Goal: Information Seeking & Learning: Learn about a topic

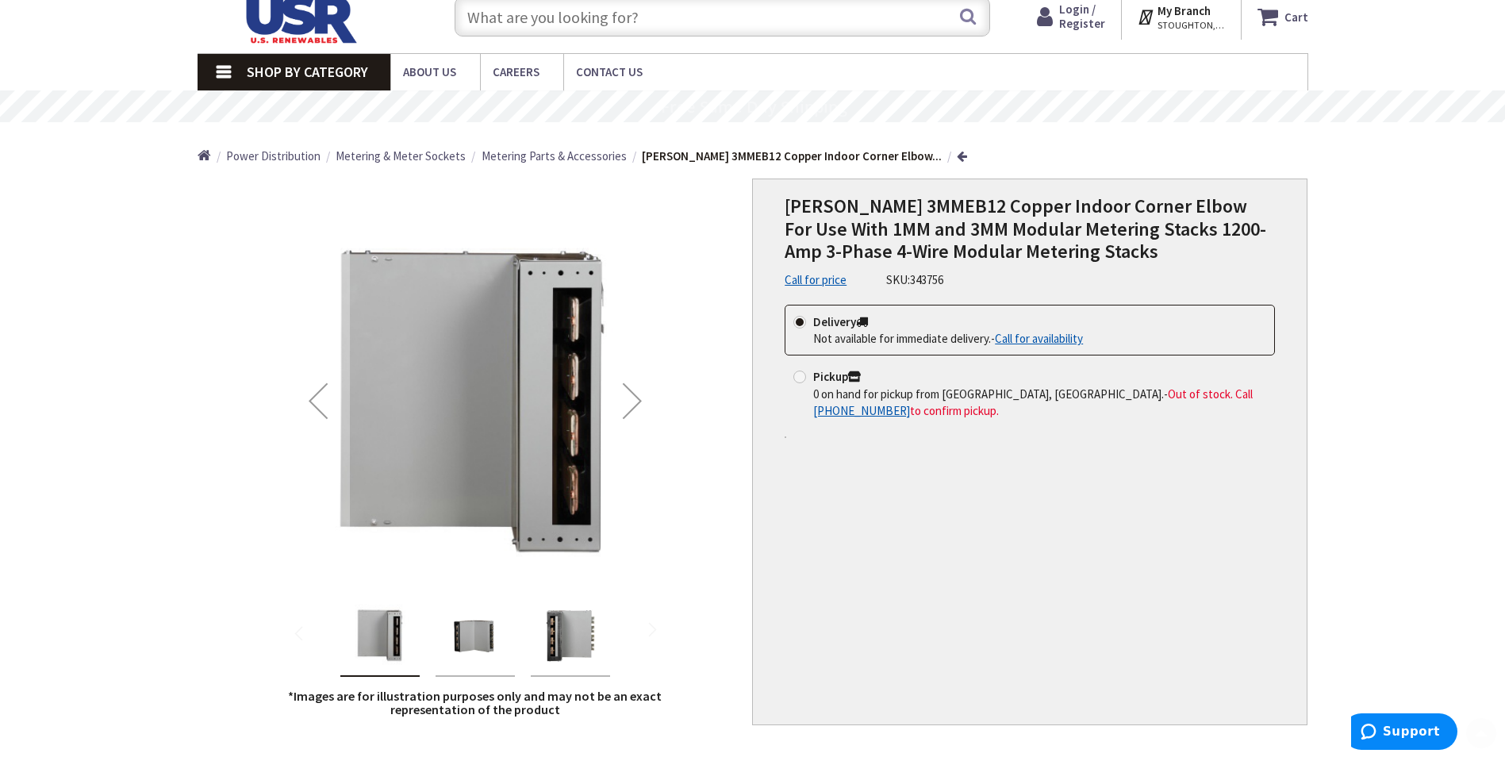
scroll to position [159, 0]
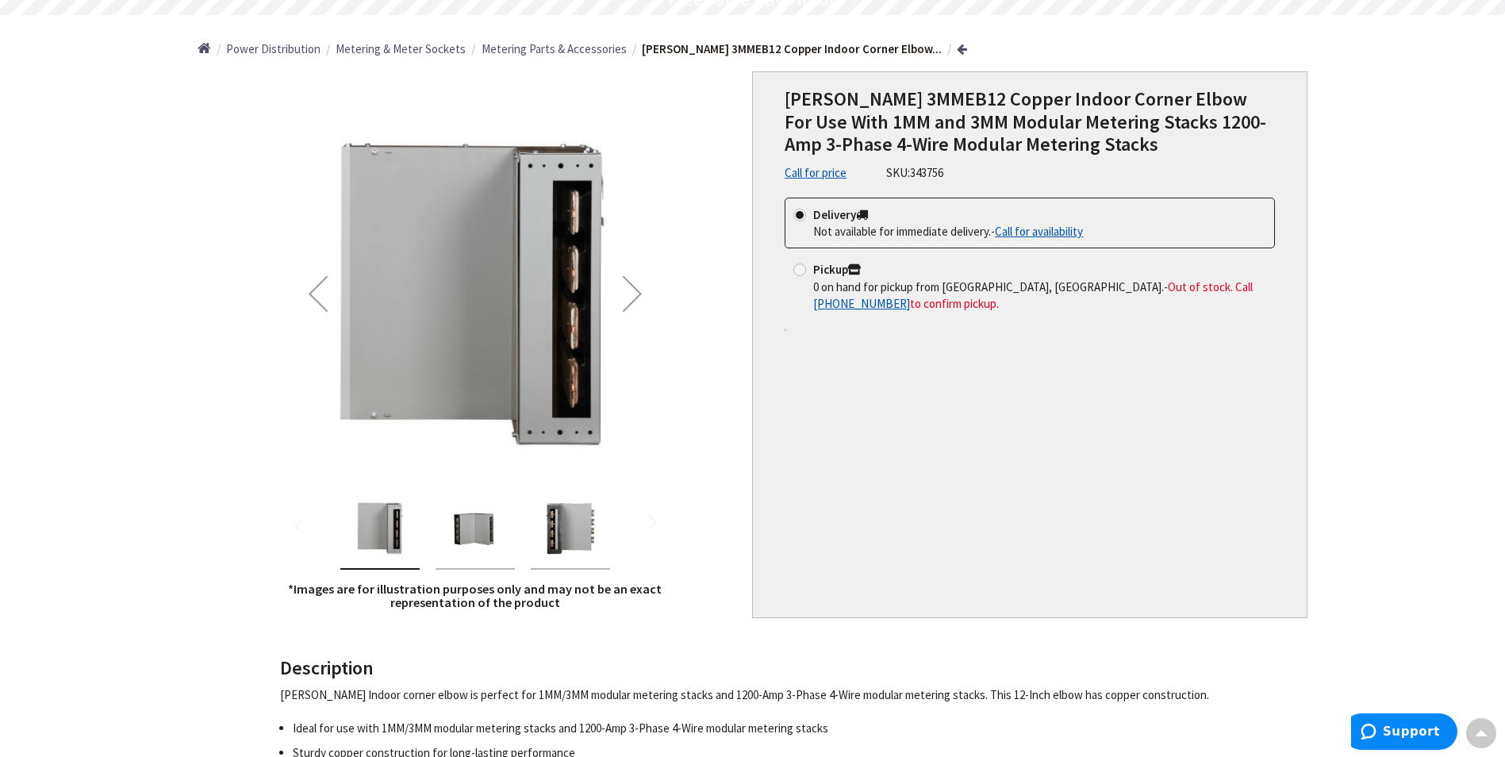
click at [477, 529] on img "Eaton 3MMEB12 Copper Indoor Corner Elbow For Use With 1MM and 3MM Modular Meter…" at bounding box center [475, 528] width 63 height 63
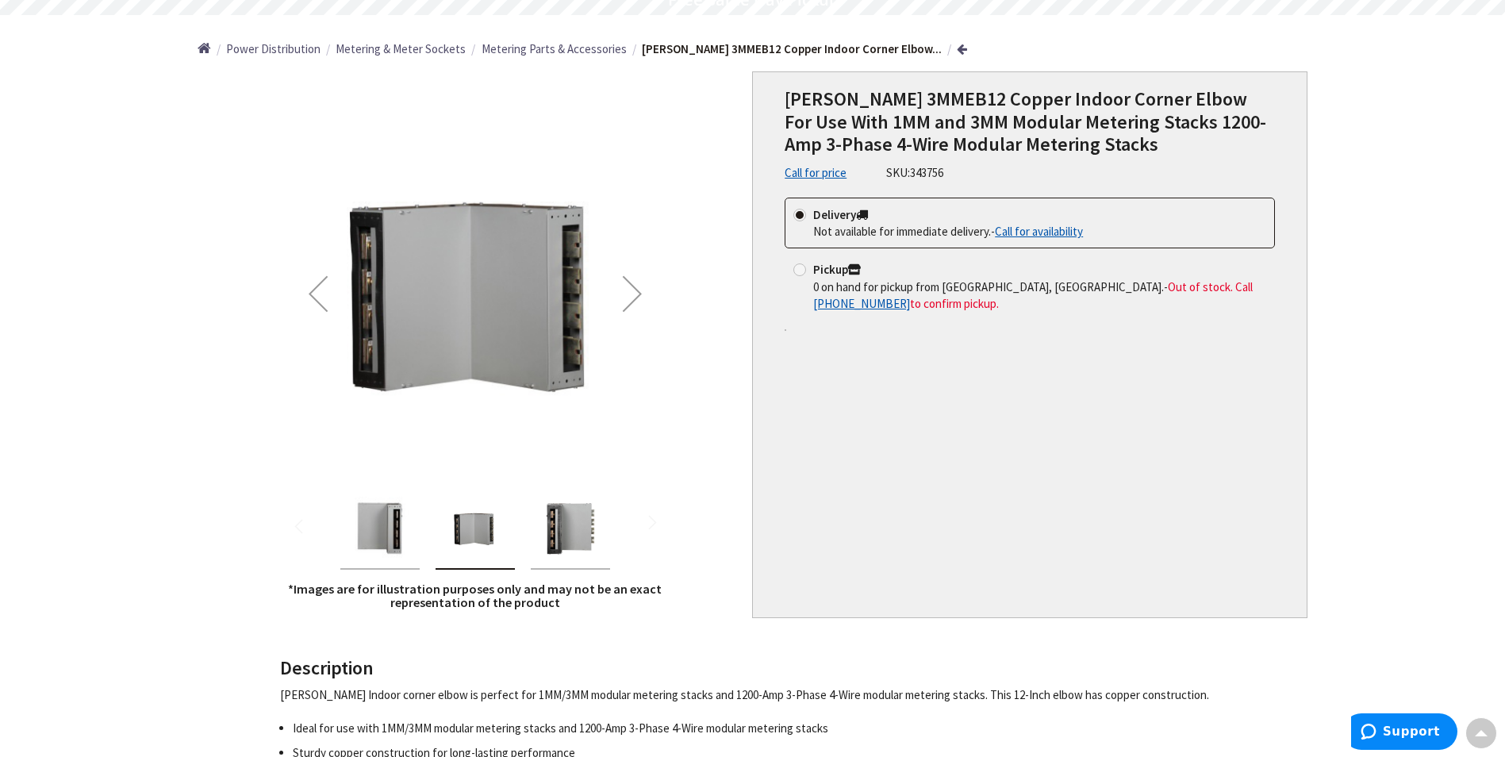
click at [568, 539] on img "Eaton 3MMEB12 Copper Indoor Corner Elbow For Use With 1MM and 3MM Modular Meter…" at bounding box center [570, 528] width 63 height 63
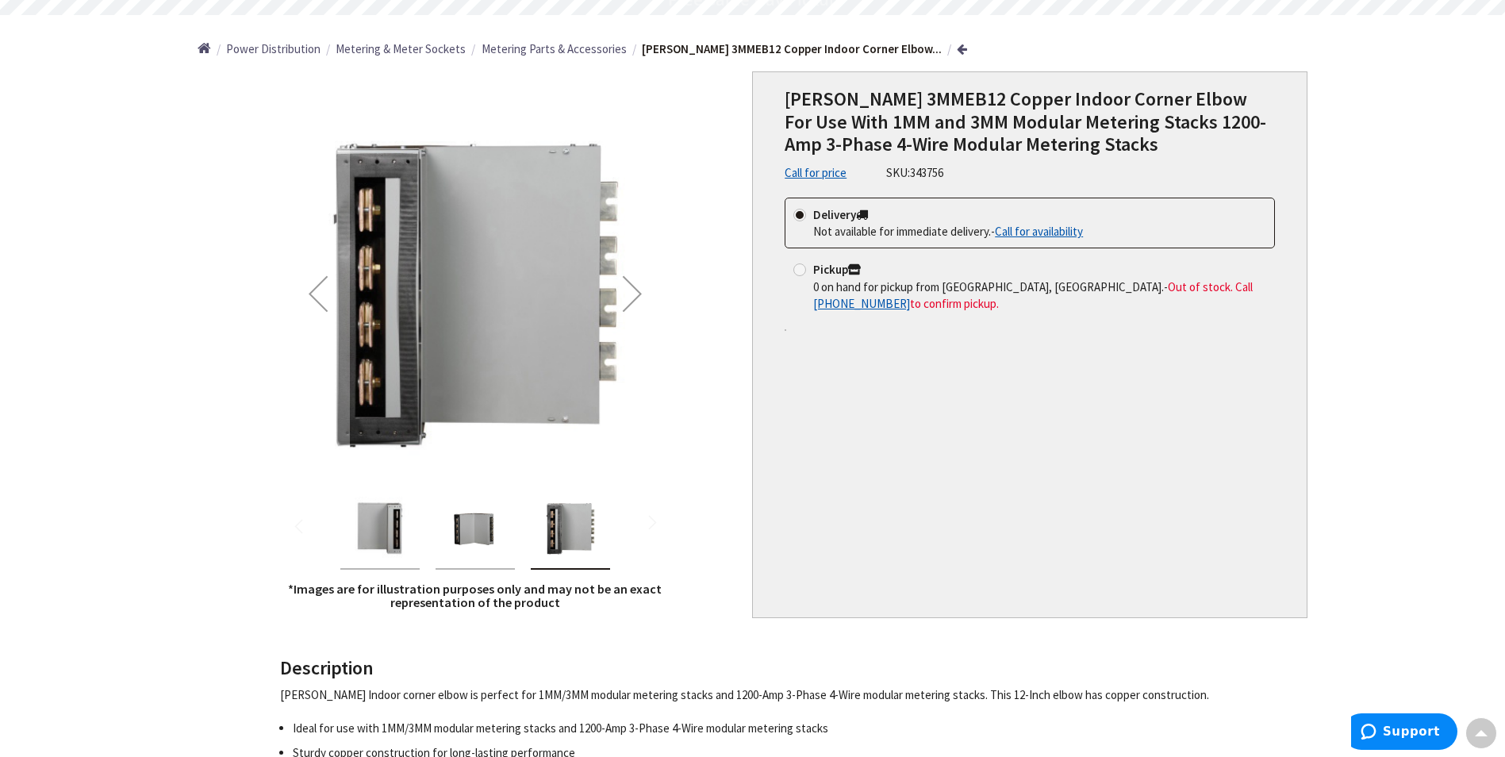
click at [500, 532] on img "Eaton 3MMEB12 Copper Indoor Corner Elbow For Use With 1MM and 3MM Modular Meter…" at bounding box center [475, 528] width 63 height 63
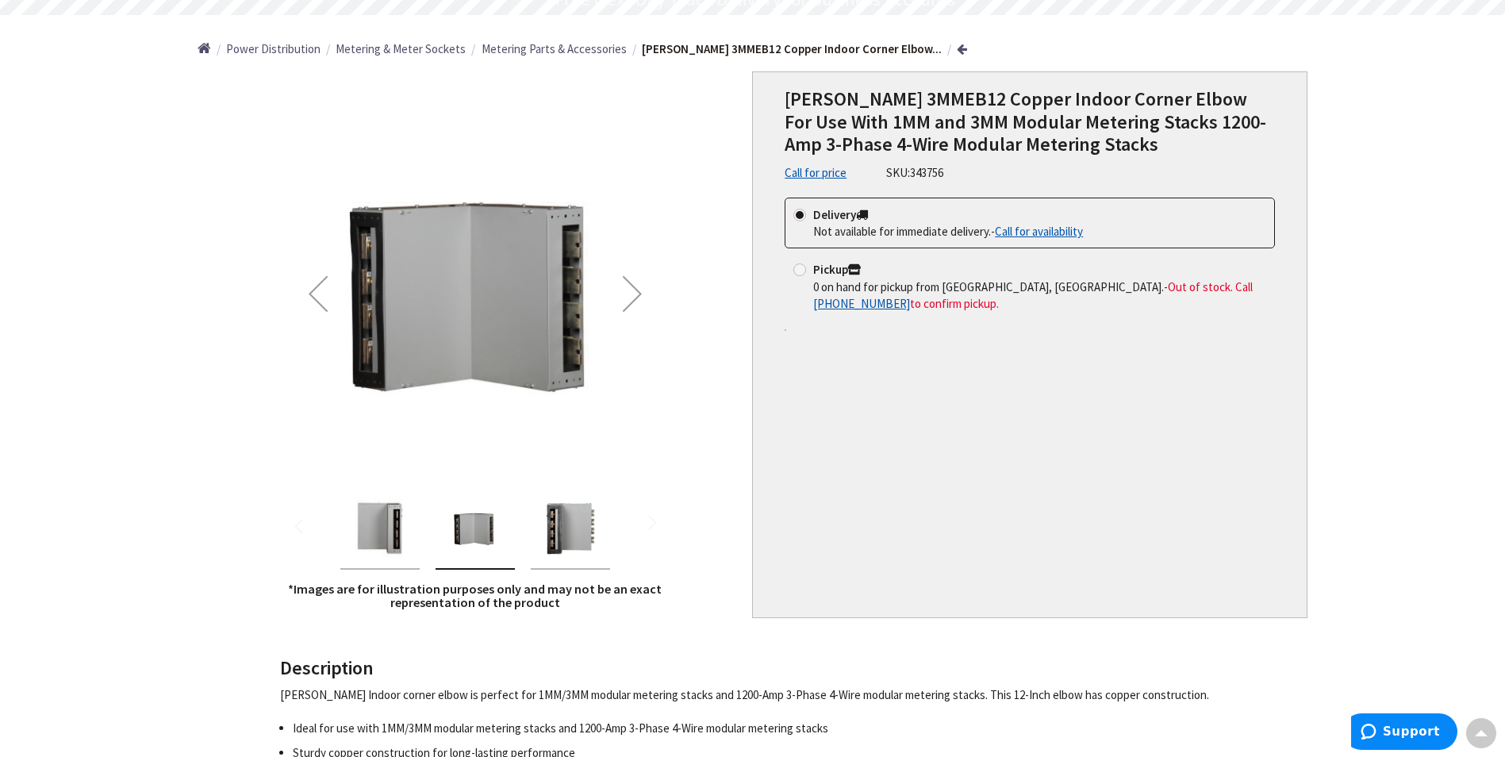
click at [403, 529] on img "Eaton 3MMEB12 Copper Indoor Corner Elbow For Use With 1MM and 3MM Modular Meter…" at bounding box center [379, 528] width 63 height 63
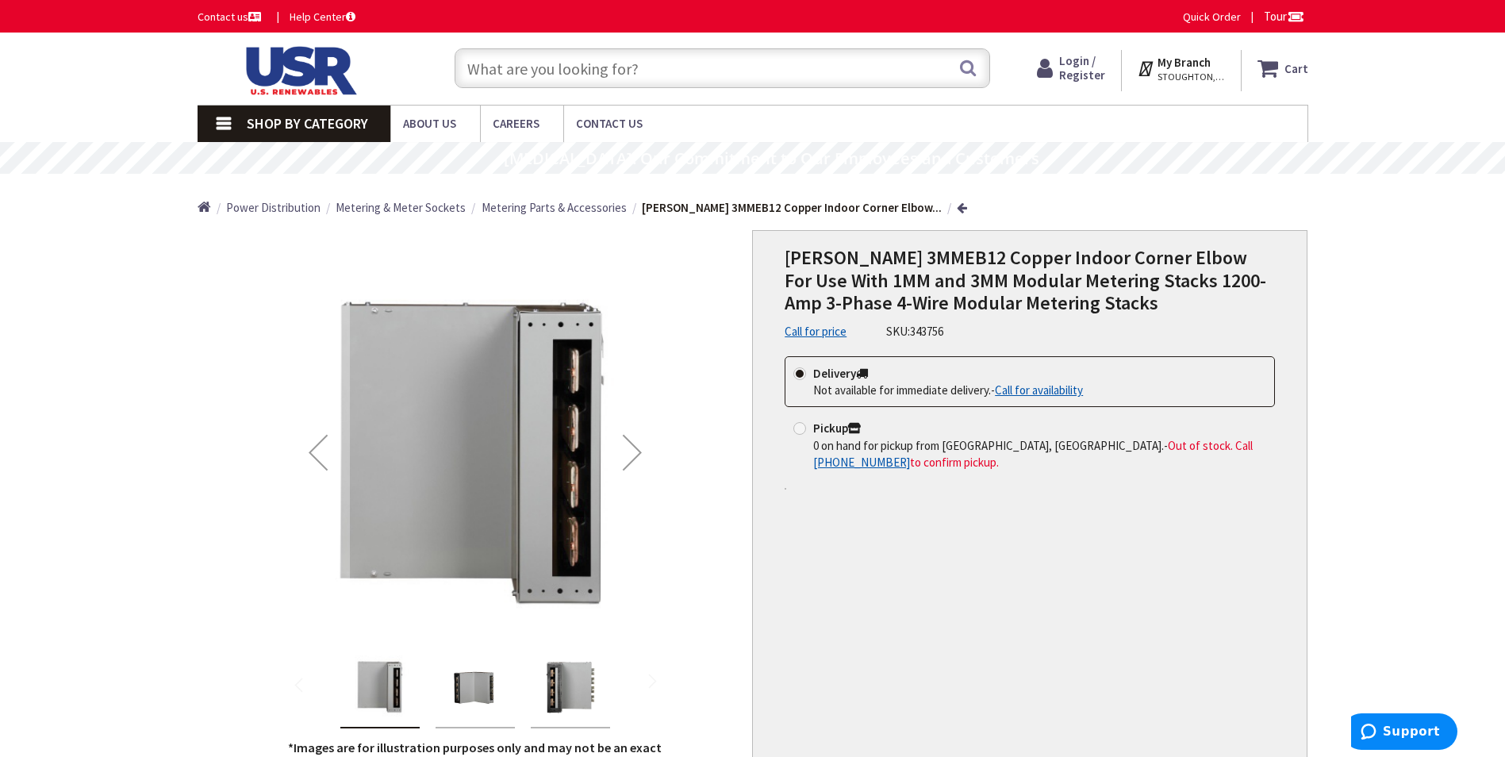
scroll to position [79, 0]
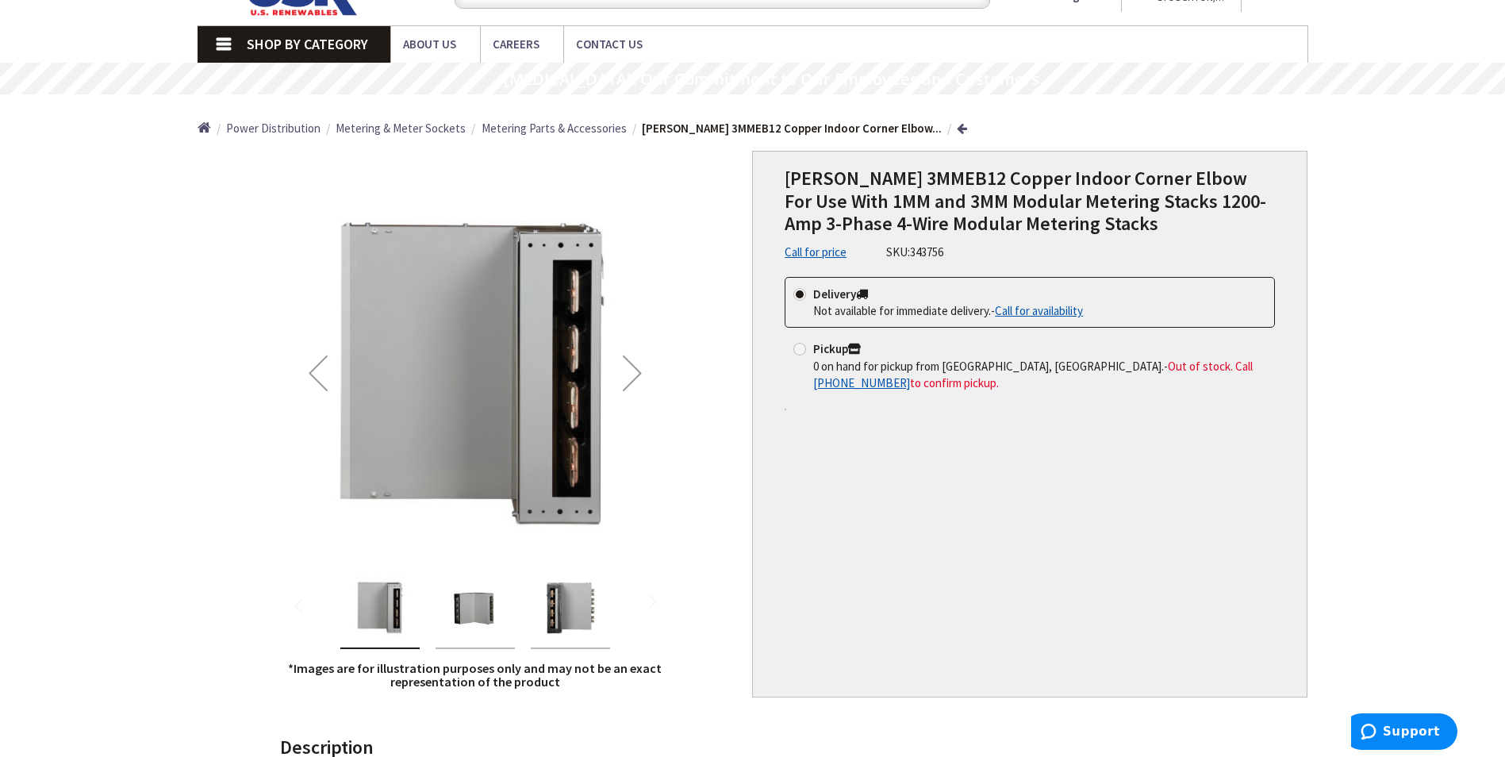
click at [486, 617] on img "Eaton 3MMEB12 Copper Indoor Corner Elbow For Use With 1MM and 3MM Modular Meter…" at bounding box center [475, 607] width 63 height 63
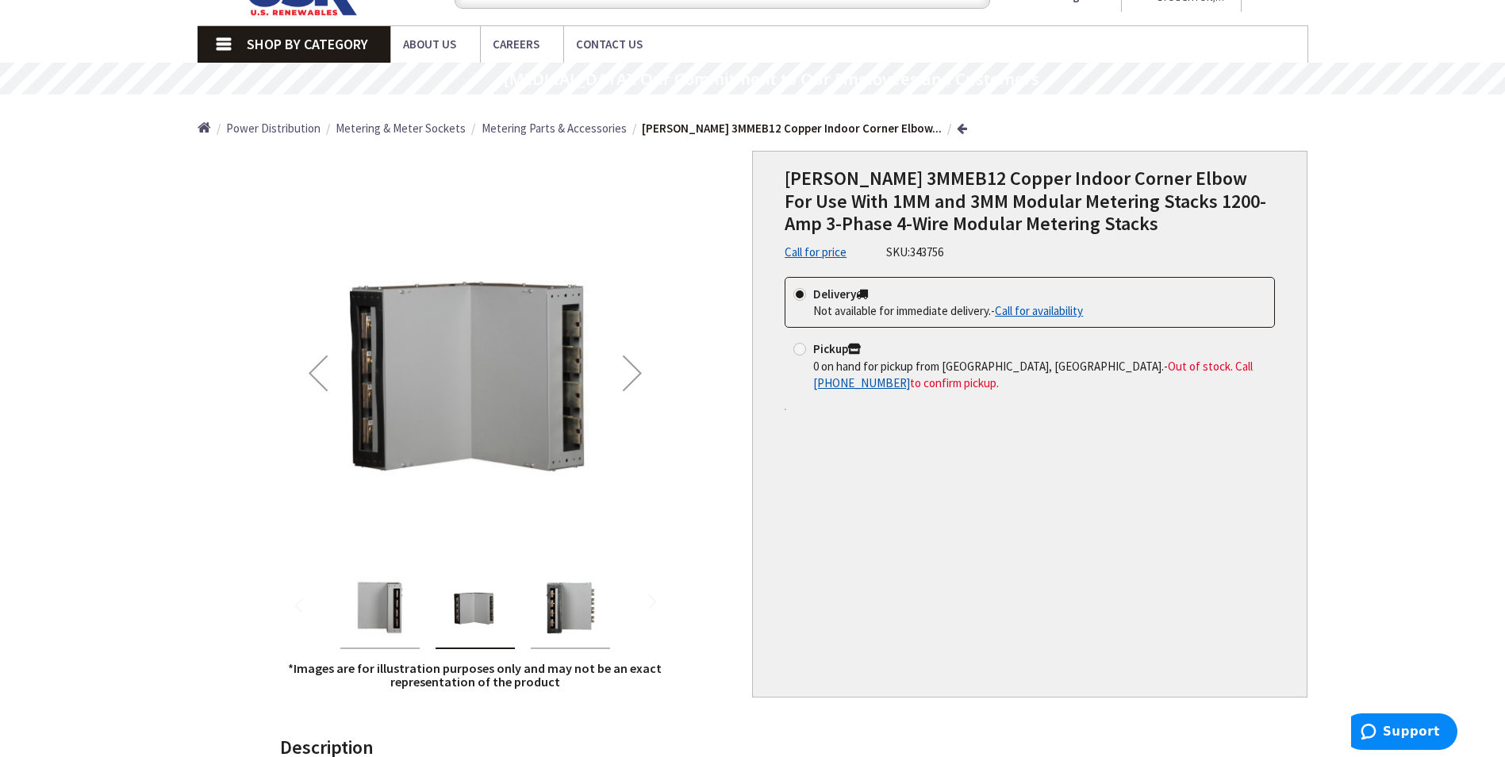
click at [550, 607] on img "Eaton 3MMEB12 Copper Indoor Corner Elbow For Use With 1MM and 3MM Modular Meter…" at bounding box center [570, 607] width 63 height 63
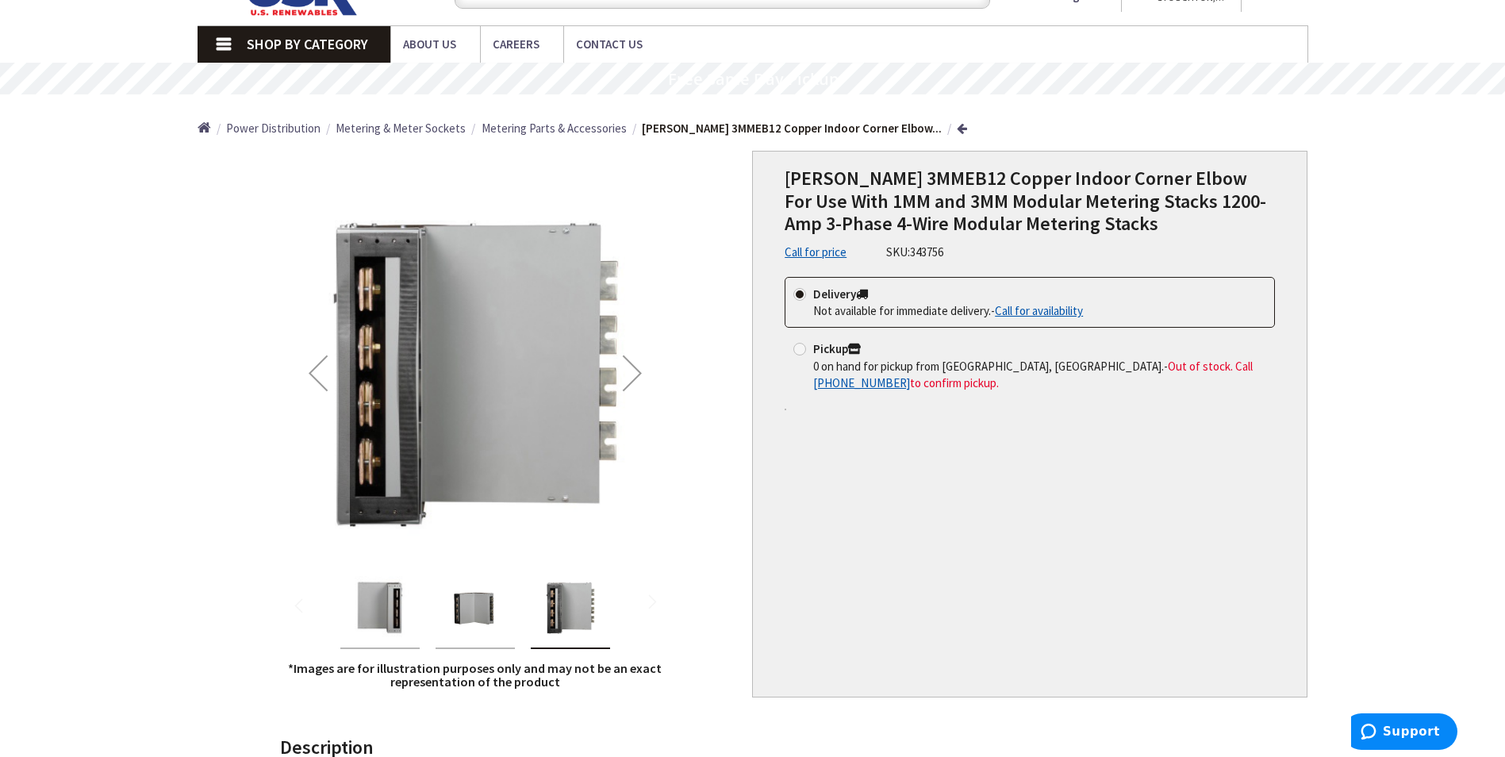
click at [481, 602] on img "Eaton 3MMEB12 Copper Indoor Corner Elbow For Use With 1MM and 3MM Modular Meter…" at bounding box center [475, 607] width 63 height 63
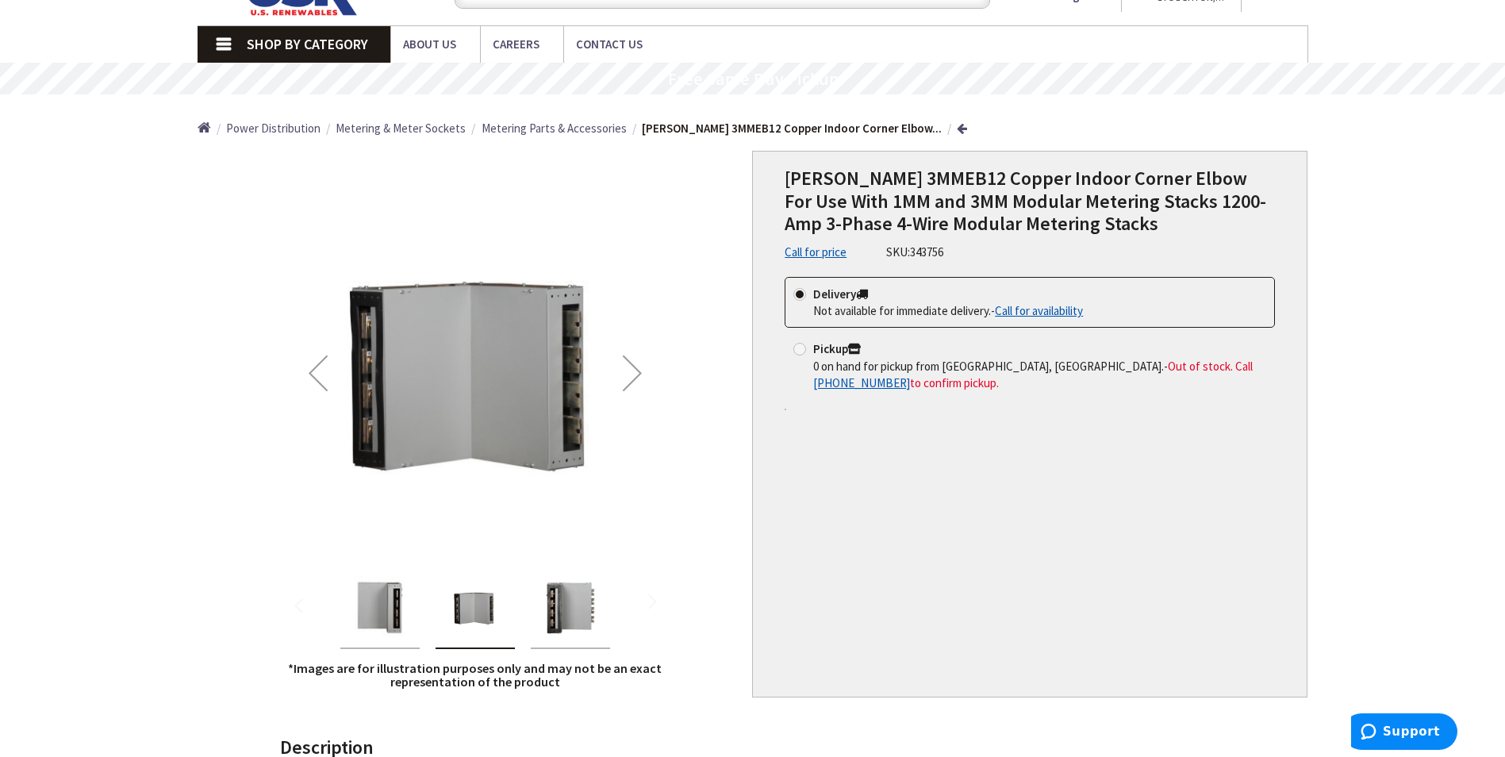
click at [383, 600] on img "Eaton 3MMEB12 Copper Indoor Corner Elbow For Use With 1MM and 3MM Modular Meter…" at bounding box center [379, 607] width 63 height 63
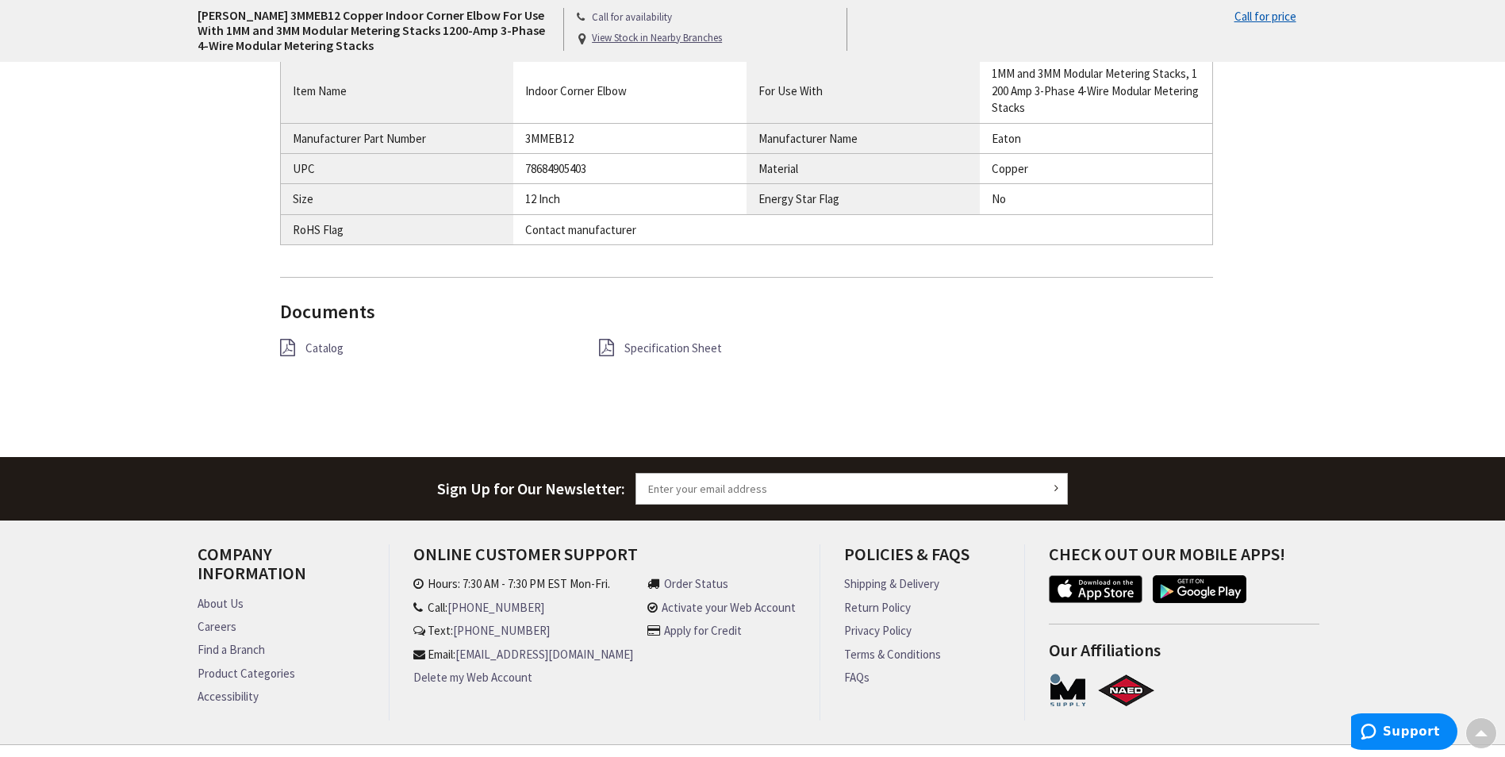
scroll to position [1091, 0]
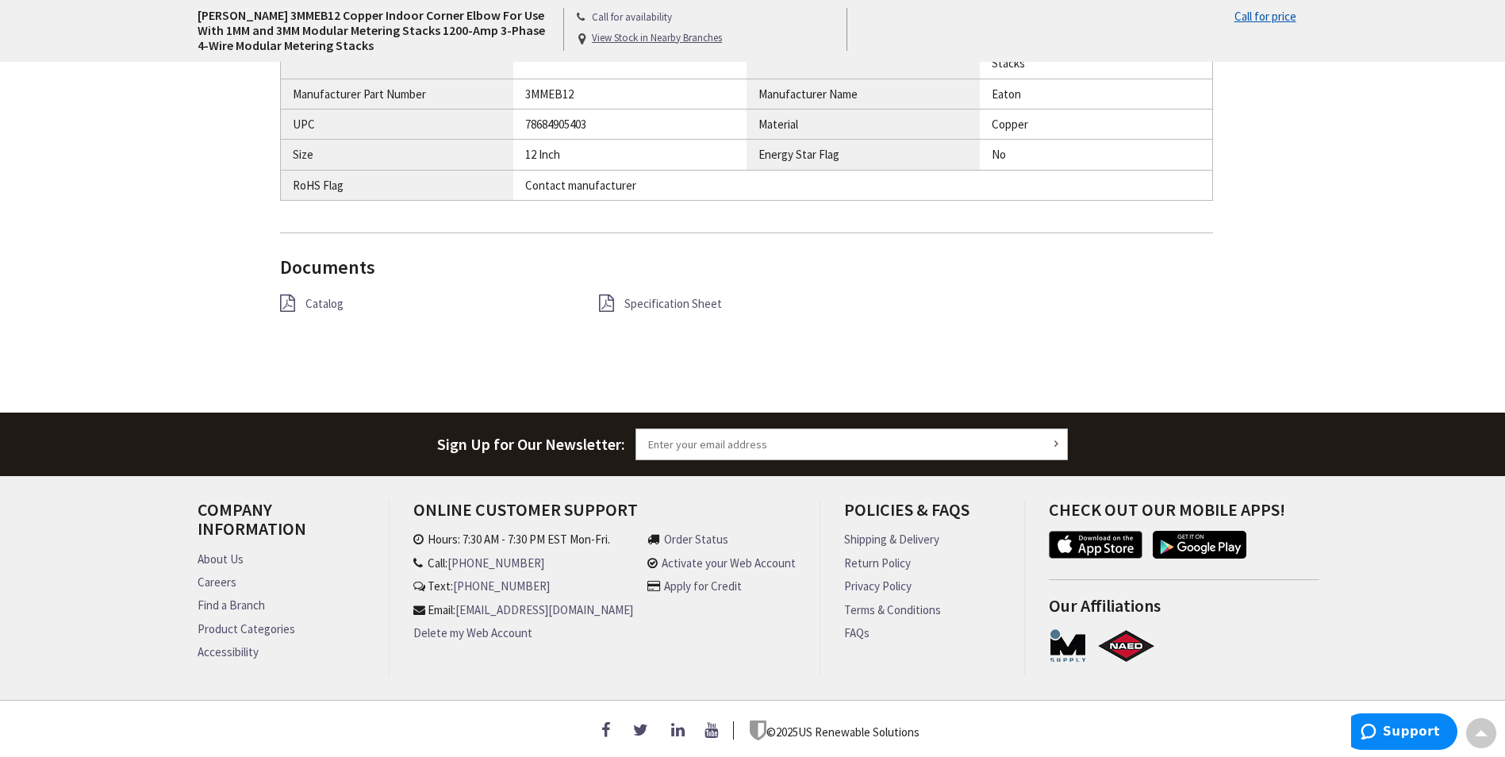
click at [702, 296] on span "Specification Sheet" at bounding box center [674, 303] width 98 height 15
